Goal: Task Accomplishment & Management: Use online tool/utility

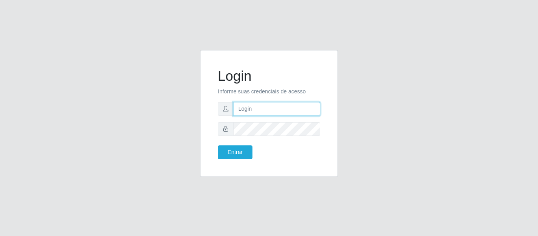
click at [261, 109] on input "text" at bounding box center [276, 109] width 87 height 14
type input "[EMAIL_ADDRESS][PERSON_NAME][DOMAIN_NAME]"
click at [286, 106] on input "[EMAIL_ADDRESS][PERSON_NAME][DOMAIN_NAME]" at bounding box center [276, 109] width 87 height 14
drag, startPoint x: 322, startPoint y: 109, endPoint x: 40, endPoint y: 98, distance: 282.5
click at [44, 97] on div "Login Informe suas credenciais de acesso [EMAIL_ADDRESS][PERSON_NAME][DOMAIN_NA…" at bounding box center [269, 118] width 538 height 236
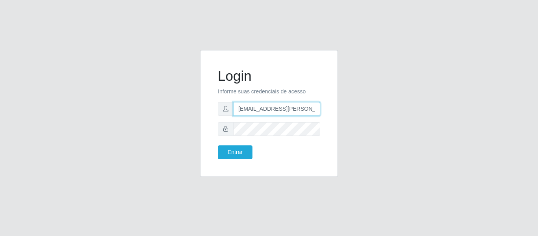
click at [261, 107] on input "[EMAIL_ADDRESS][PERSON_NAME][DOMAIN_NAME]" at bounding box center [276, 109] width 87 height 14
click at [294, 107] on input "[EMAIL_ADDRESS][PERSON_NAME][DOMAIN_NAME]" at bounding box center [276, 109] width 87 height 14
click at [309, 109] on input "[EMAIL_ADDRESS][PERSON_NAME][DOMAIN_NAME]" at bounding box center [276, 109] width 87 height 14
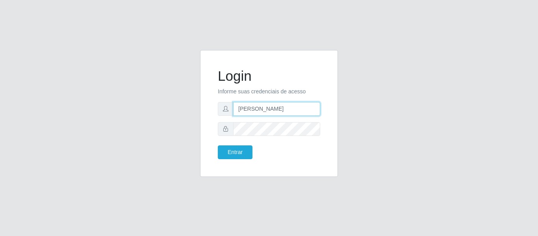
type input "[PERSON_NAME][EMAIL_ADDRESS][PERSON_NAME][DOMAIN_NAME]"
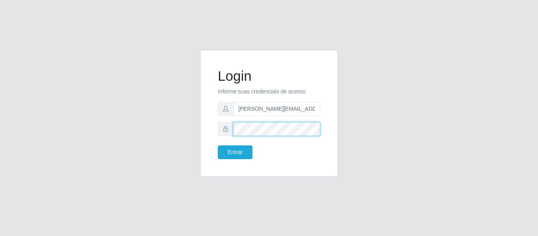
click at [218, 145] on button "Entrar" at bounding box center [235, 152] width 35 height 14
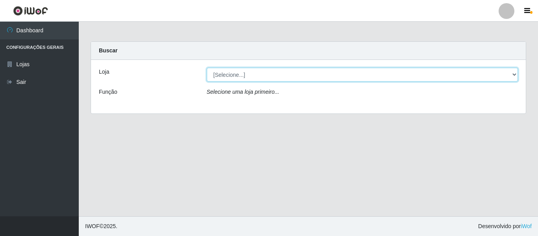
click at [320, 80] on select "[Selecione...] BomQueSó Agreste - Loja 2" at bounding box center [362, 75] width 311 height 14
select select "214"
click at [207, 68] on select "[Selecione...] BomQueSó Agreste - Loja 2" at bounding box center [362, 75] width 311 height 14
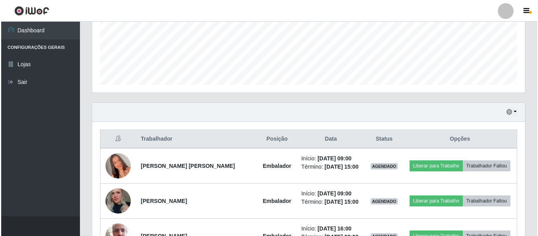
scroll to position [276, 0]
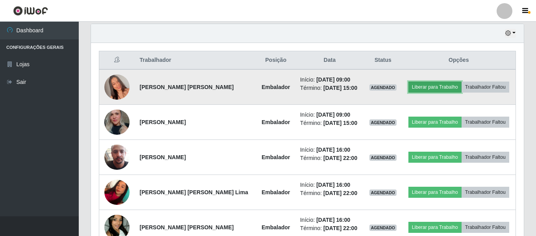
click at [417, 86] on button "Liberar para Trabalho" at bounding box center [434, 86] width 53 height 11
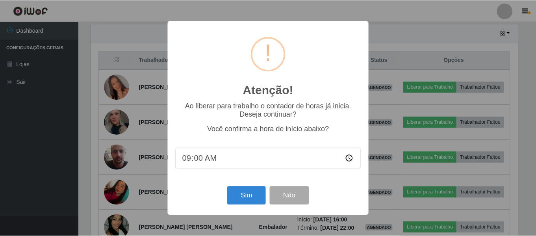
scroll to position [163, 429]
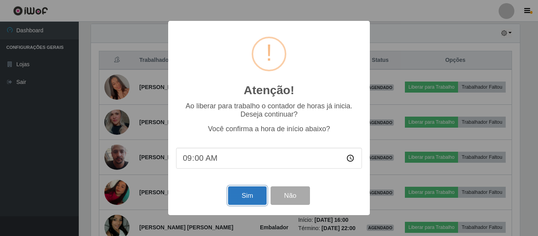
click at [245, 196] on button "Sim" at bounding box center [247, 195] width 38 height 19
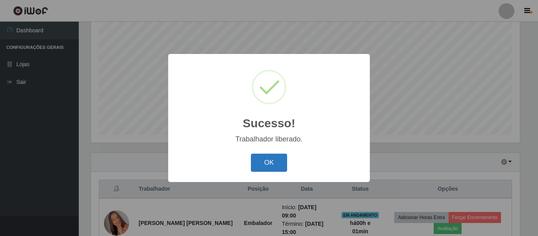
click at [268, 167] on button "OK" at bounding box center [269, 163] width 37 height 19
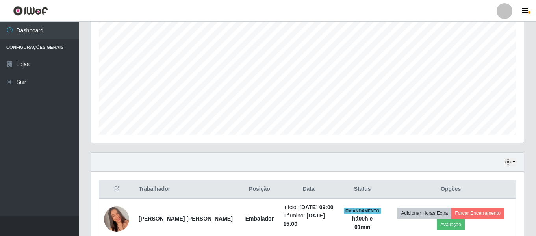
scroll to position [226, 0]
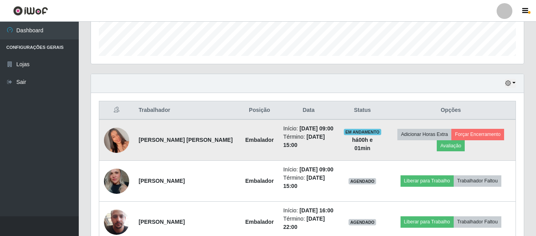
click at [110, 140] on img at bounding box center [116, 140] width 25 height 45
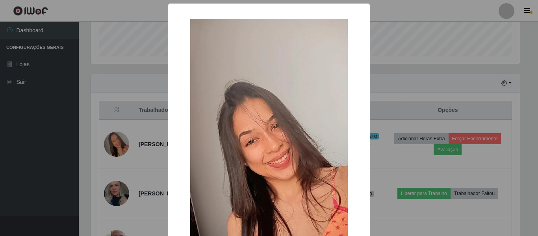
click at [119, 105] on div "× OK Cancel" at bounding box center [269, 118] width 538 height 236
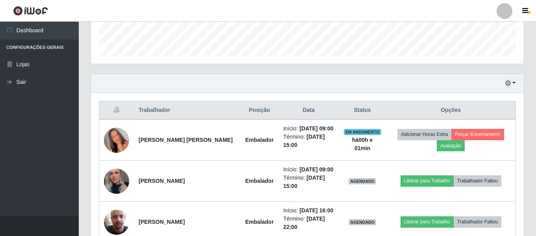
scroll to position [304, 0]
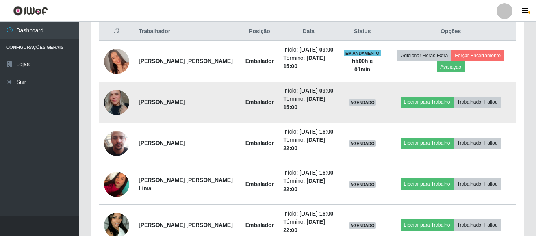
click at [116, 102] on img at bounding box center [116, 101] width 25 height 37
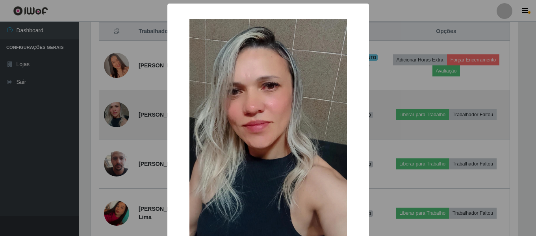
scroll to position [163, 429]
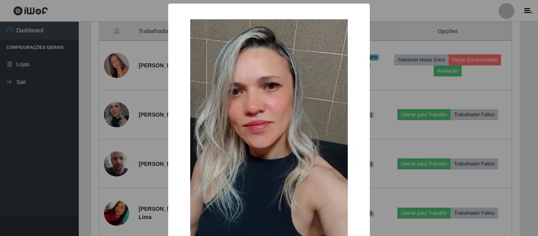
click at [75, 120] on div "× OK Cancel" at bounding box center [269, 118] width 538 height 236
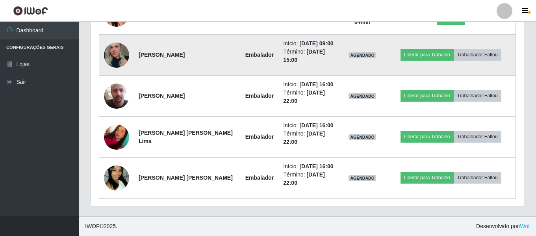
scroll to position [312, 0]
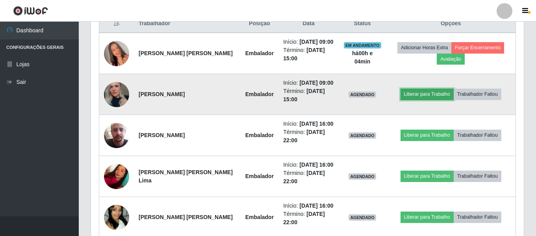
click at [411, 96] on button "Liberar para Trabalho" at bounding box center [426, 94] width 53 height 11
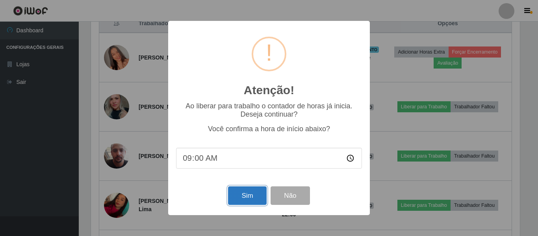
click at [248, 198] on button "Sim" at bounding box center [247, 195] width 38 height 19
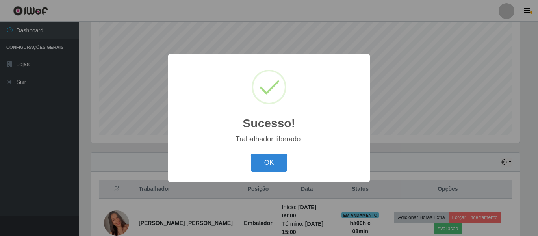
click at [268, 174] on div "OK Cancel" at bounding box center [269, 162] width 186 height 22
click at [275, 161] on button "OK" at bounding box center [269, 163] width 37 height 19
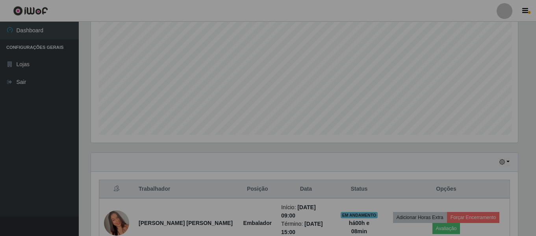
scroll to position [163, 433]
